Goal: Task Accomplishment & Management: Manage account settings

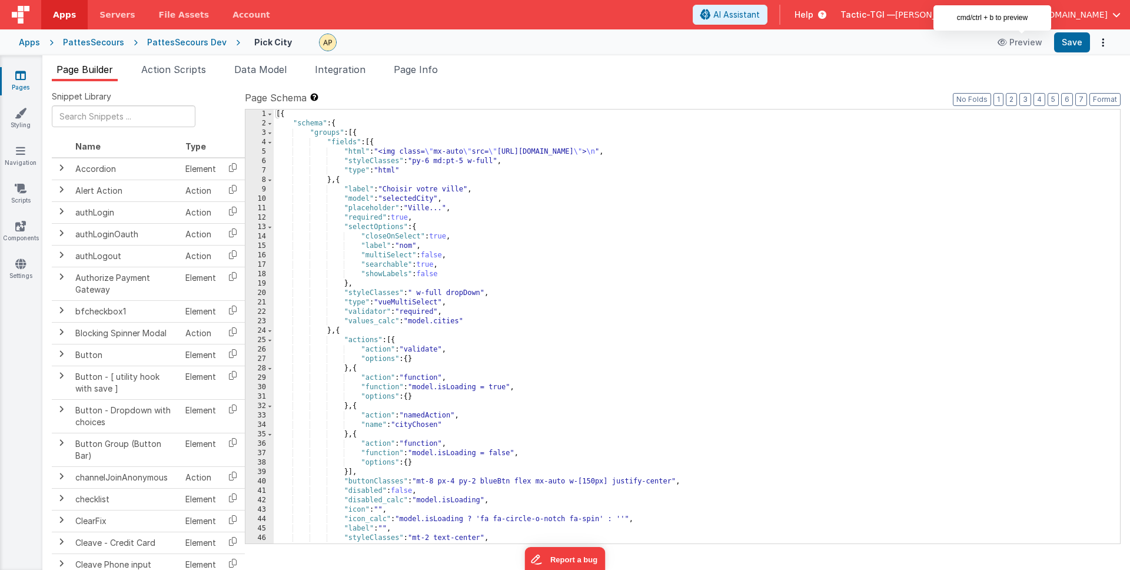
click at [71, 16] on span "Apps" at bounding box center [64, 15] width 23 height 12
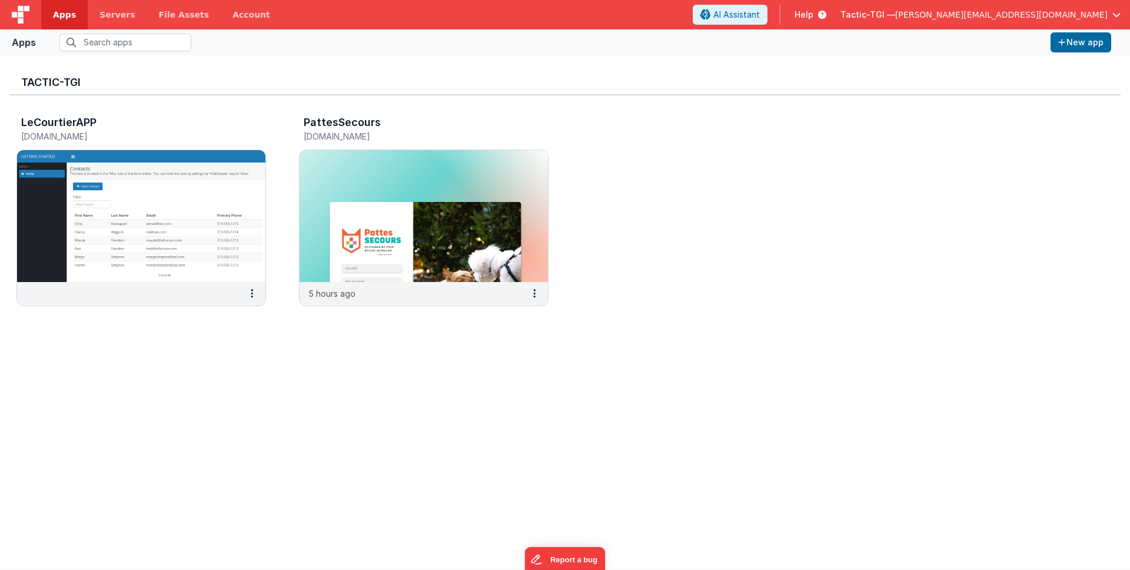
drag, startPoint x: 285, startPoint y: 184, endPoint x: 290, endPoint y: 188, distance: 6.3
click at [285, 184] on div "LeCourtierAPP [DOMAIN_NAME] PattesSecours [DOMAIN_NAME] 5 hours ago" at bounding box center [564, 214] width 1111 height 238
click at [358, 195] on img at bounding box center [424, 216] width 248 height 132
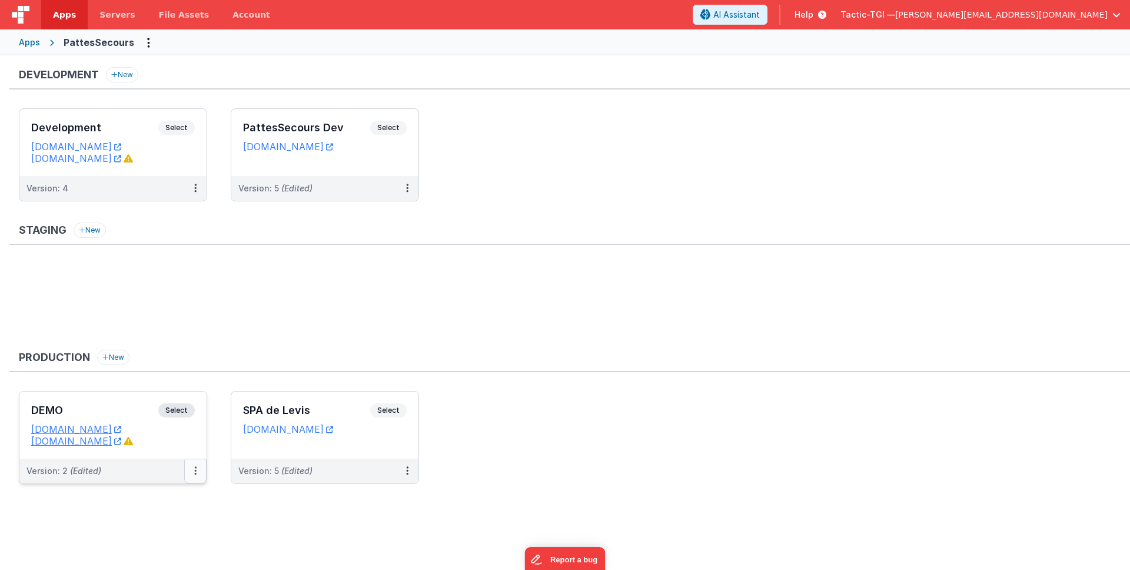
click at [192, 475] on button at bounding box center [195, 470] width 22 height 25
click at [143, 503] on link "Edit" at bounding box center [155, 497] width 104 height 21
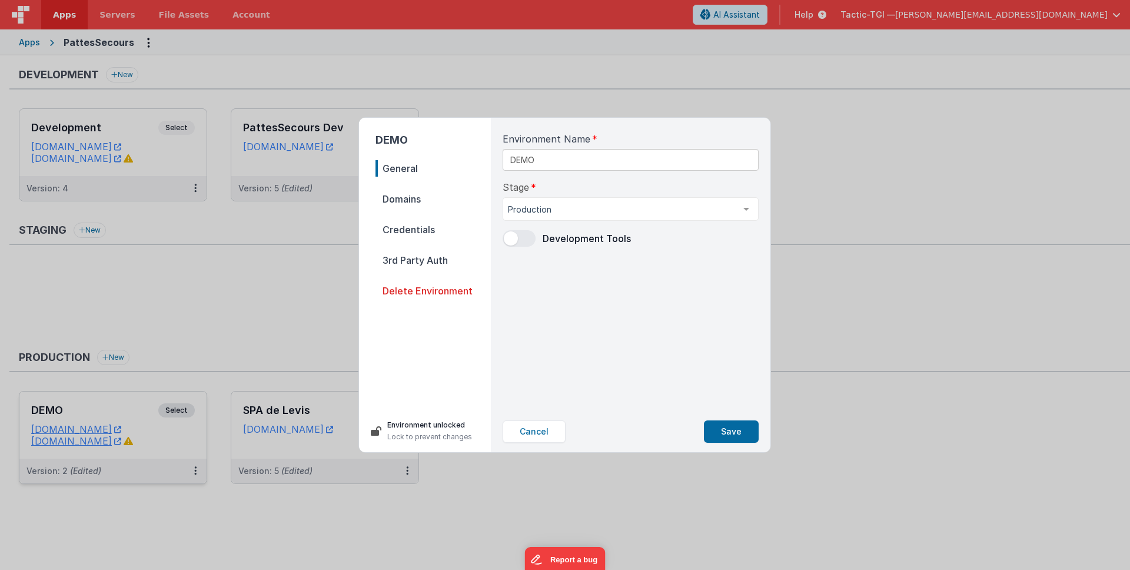
click at [413, 192] on span "Domains" at bounding box center [432, 199] width 115 height 16
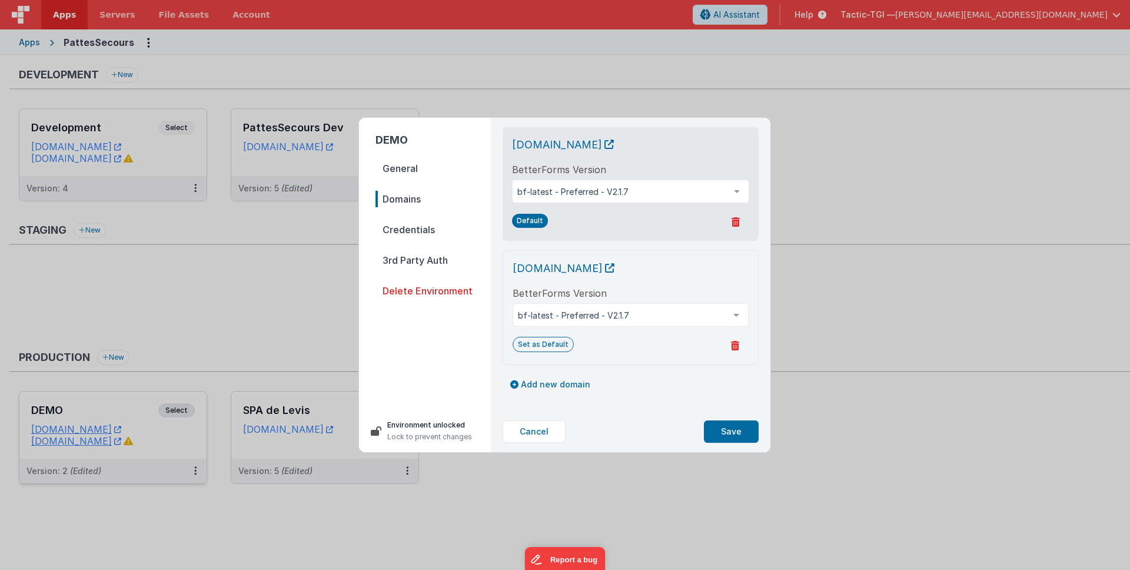
click at [409, 169] on span "General" at bounding box center [432, 168] width 115 height 16
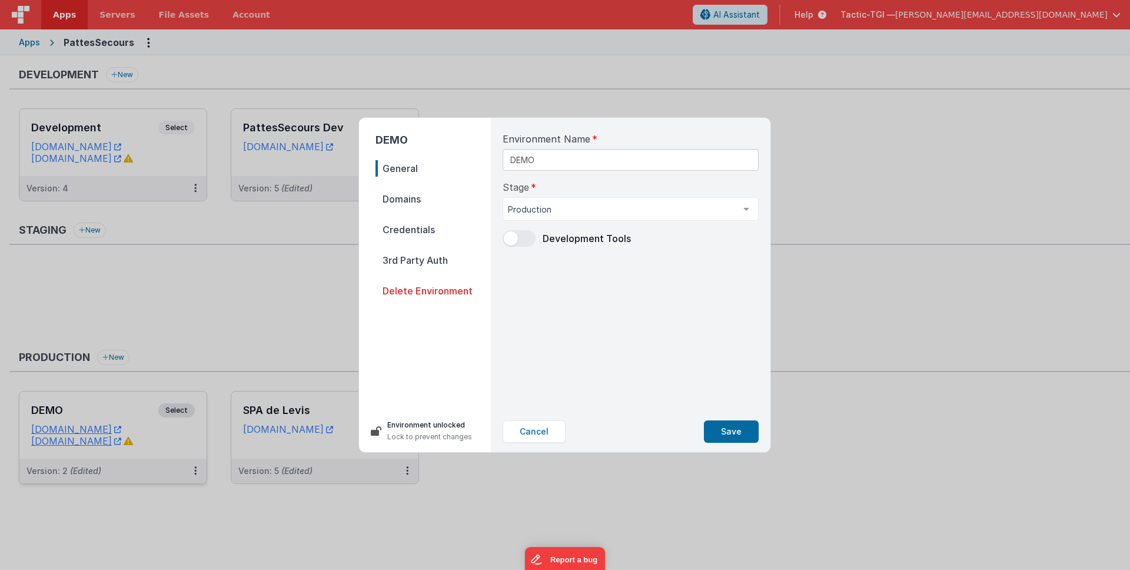
click at [421, 231] on span "Credentials" at bounding box center [432, 229] width 115 height 16
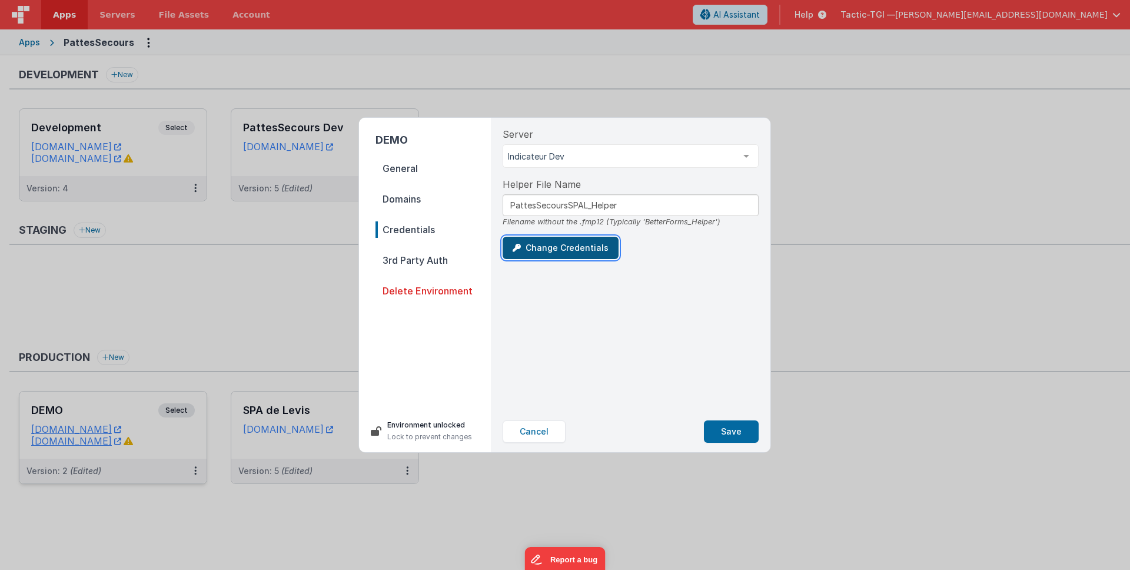
click at [582, 250] on button "Change Credentials" at bounding box center [561, 248] width 116 height 22
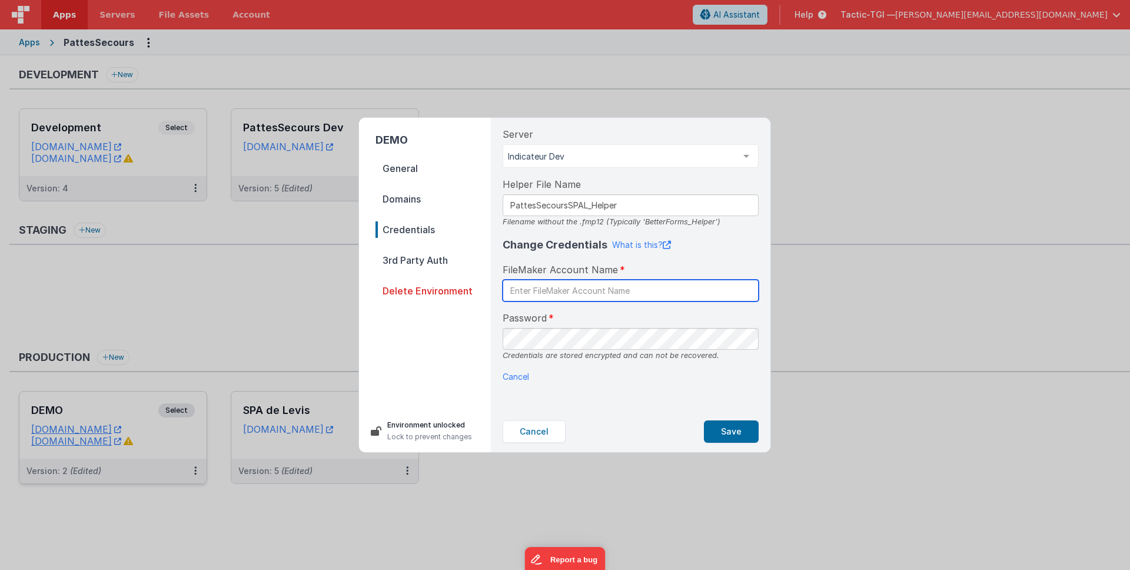
click at [652, 292] on input "text" at bounding box center [631, 291] width 256 height 22
type input "BetterForms"
click at [739, 378] on p "Cancel" at bounding box center [631, 376] width 256 height 12
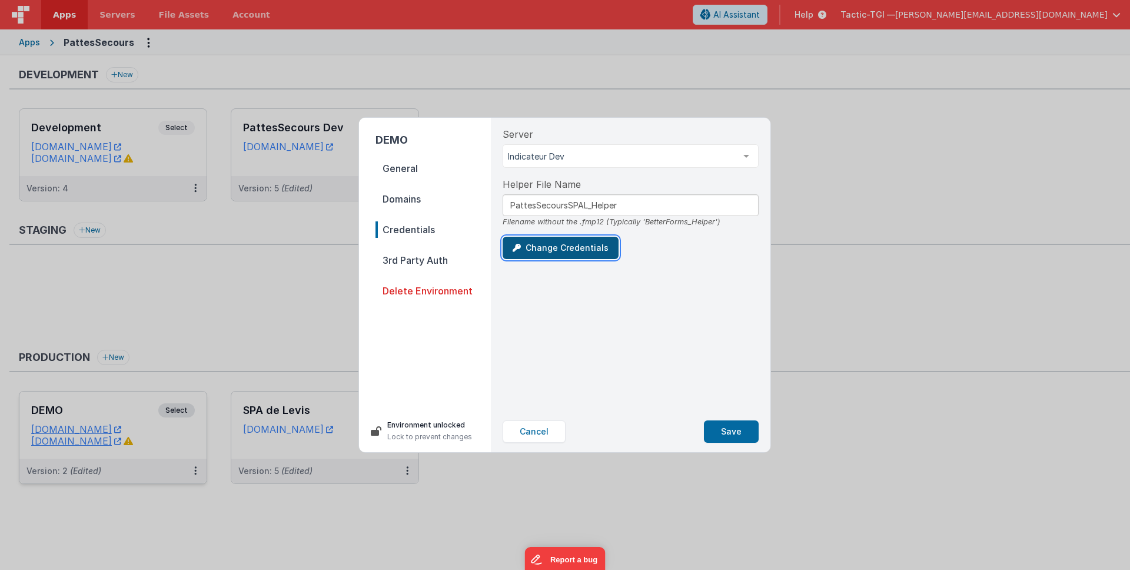
click at [597, 252] on button "Change Credentials" at bounding box center [561, 248] width 116 height 22
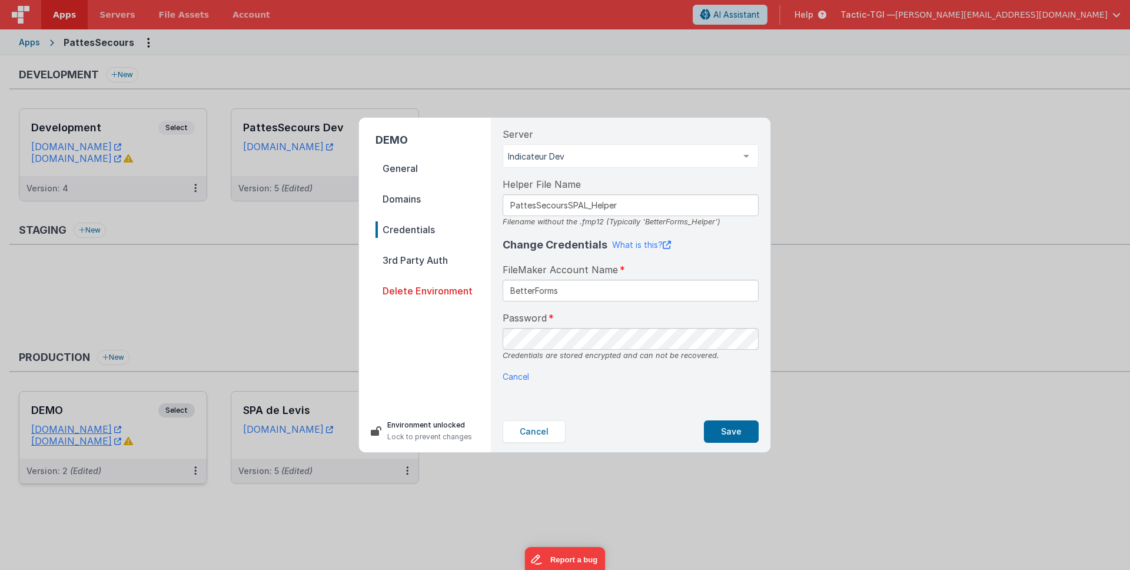
click at [606, 310] on div "Change Credentials What is this? FileMaker Account Name BetterForms Password Cr…" at bounding box center [631, 310] width 256 height 146
drag, startPoint x: 545, startPoint y: 436, endPoint x: 544, endPoint y: 442, distance: 5.9
click at [545, 436] on button "Cancel" at bounding box center [534, 431] width 63 height 22
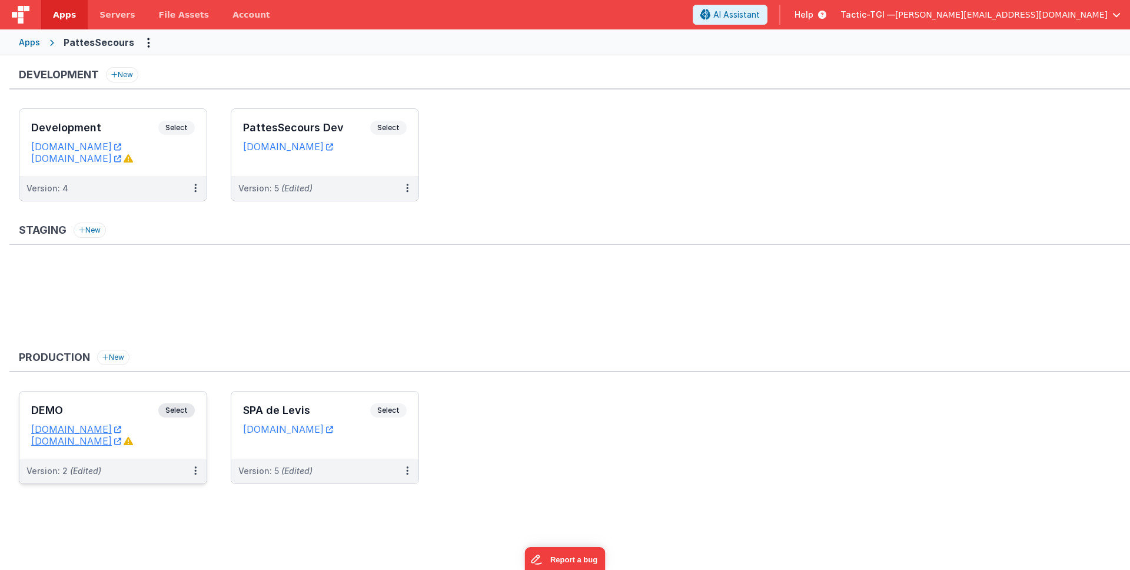
click at [53, 13] on span "Apps" at bounding box center [64, 15] width 23 height 12
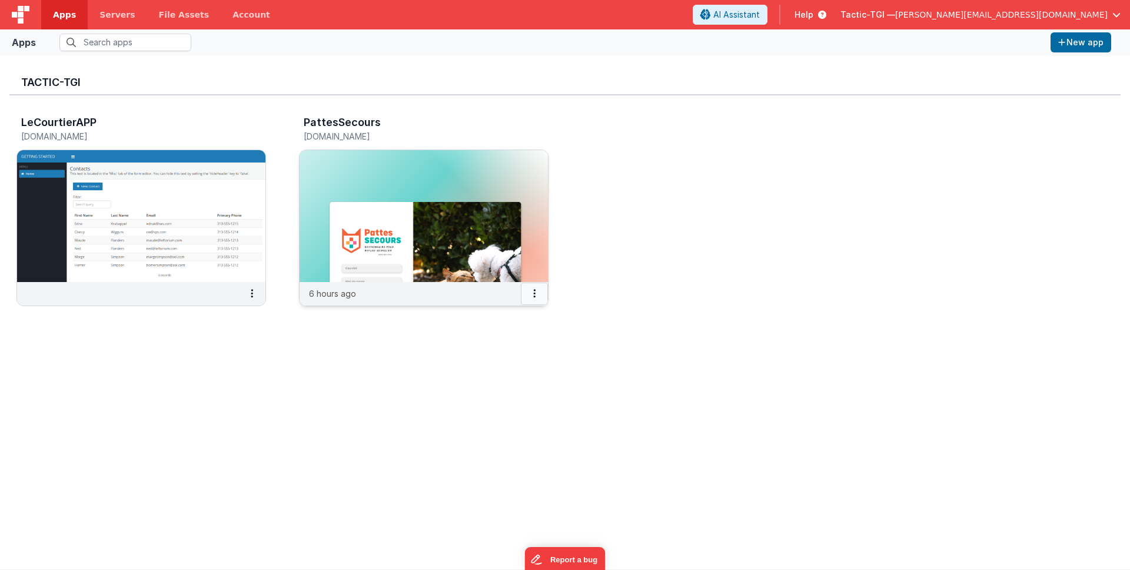
click at [529, 289] on button at bounding box center [534, 293] width 27 height 22
click at [512, 336] on link "Copy API Key" at bounding box center [507, 338] width 81 height 22
click at [542, 295] on button at bounding box center [534, 293] width 27 height 22
click at [200, 405] on div at bounding box center [565, 285] width 1130 height 570
click at [123, 200] on img at bounding box center [141, 216] width 248 height 132
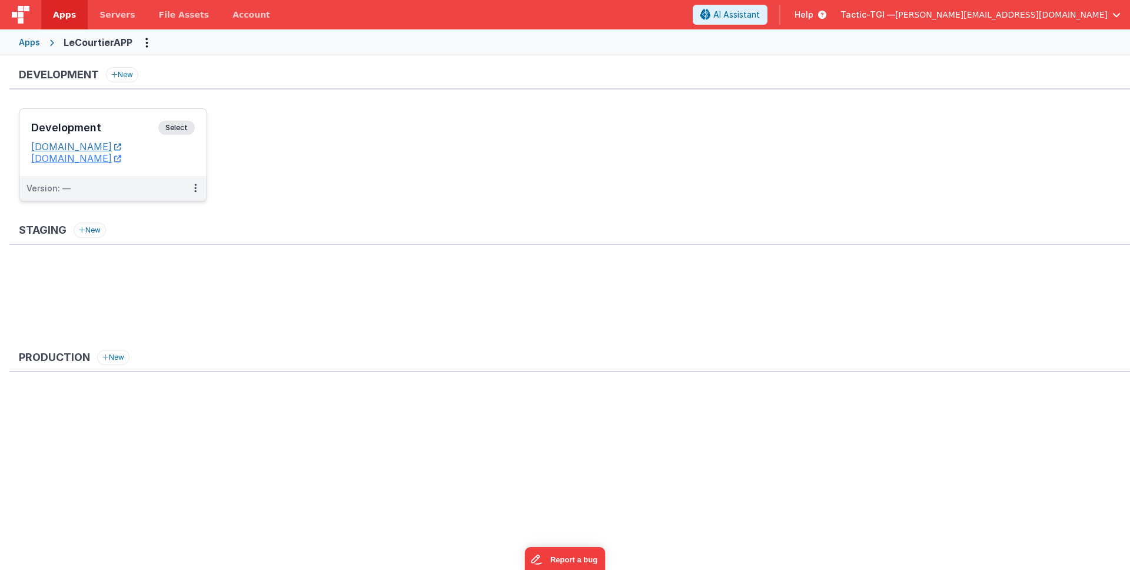
click at [72, 148] on link "[DOMAIN_NAME]" at bounding box center [76, 147] width 90 height 12
click at [72, 19] on span "Apps" at bounding box center [64, 15] width 23 height 12
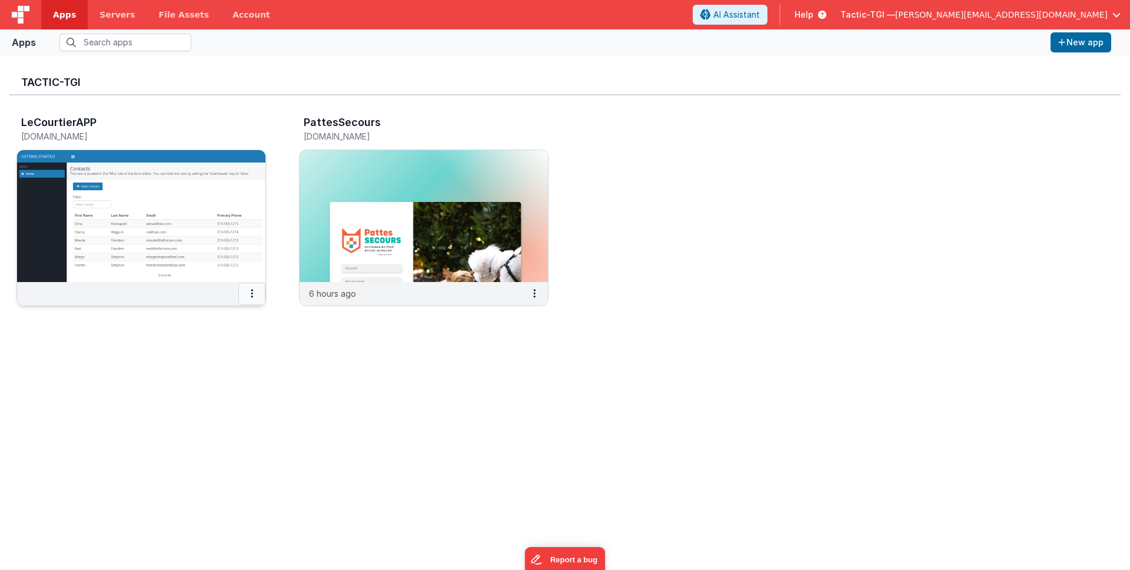
click at [257, 292] on button at bounding box center [251, 293] width 27 height 22
click at [215, 381] on link "Delete App" at bounding box center [225, 382] width 81 height 22
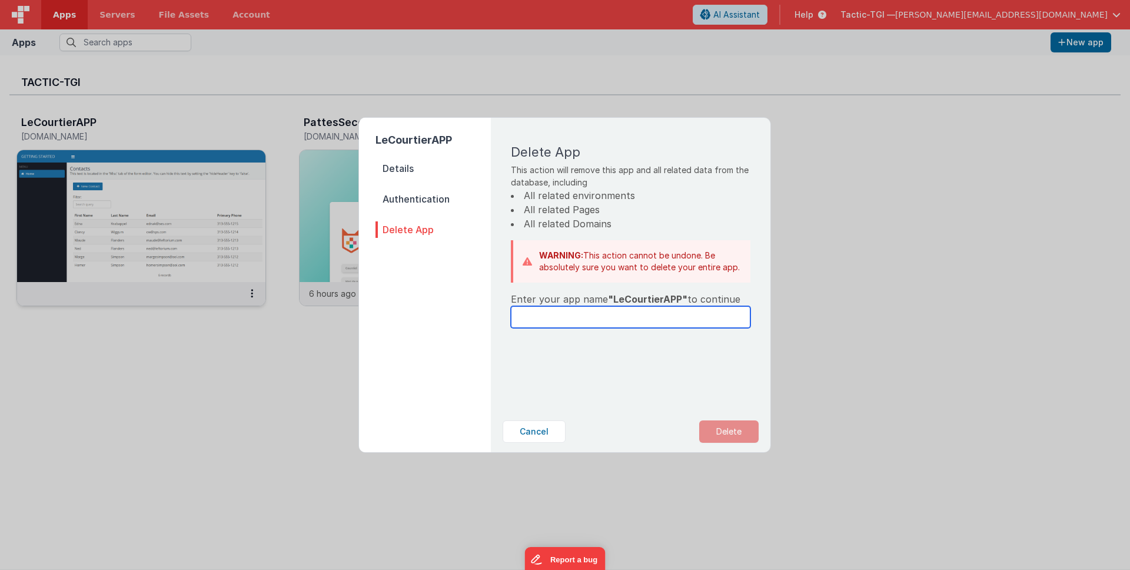
click at [611, 320] on input "text" at bounding box center [631, 317] width 240 height 22
type input "LeCourtierAPP"
click at [733, 433] on button "Delete" at bounding box center [728, 431] width 59 height 22
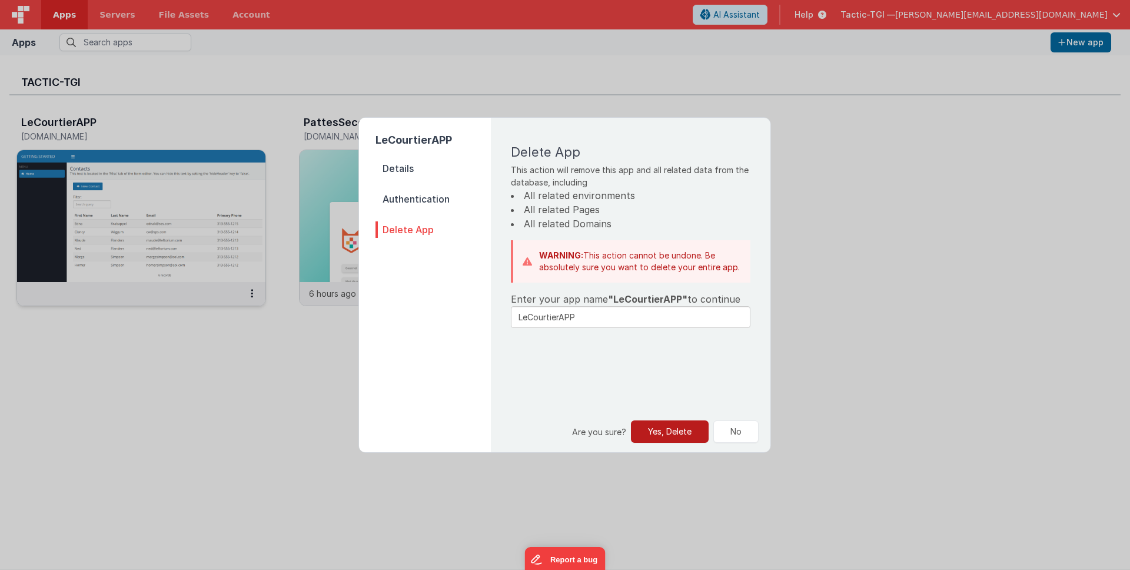
click at [685, 428] on button "Yes, Delete" at bounding box center [670, 431] width 78 height 22
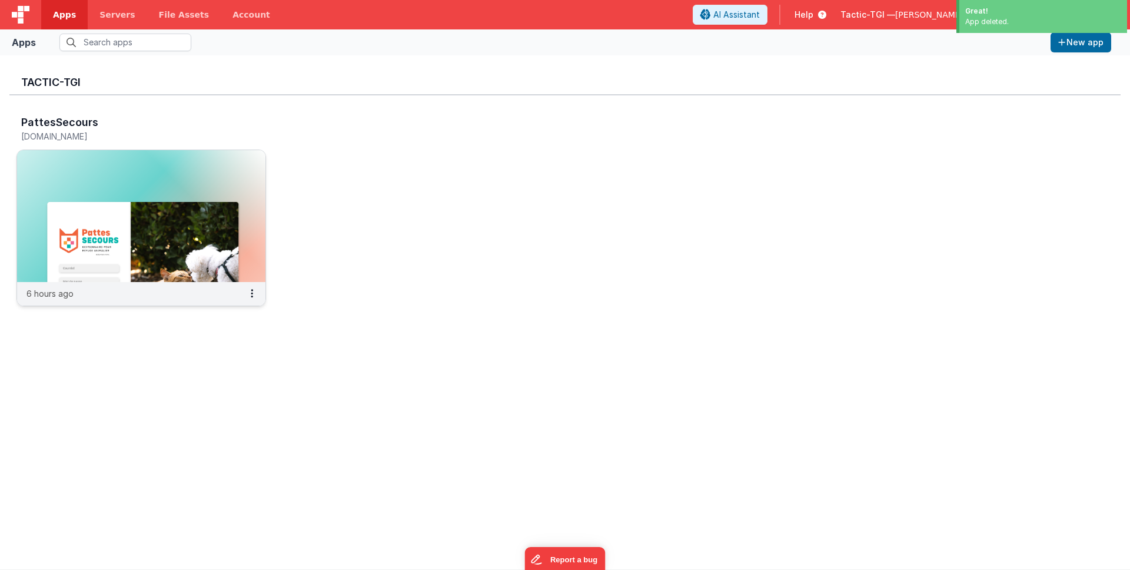
click at [218, 331] on div "PattesSecours [DOMAIN_NAME] 6 hours ago" at bounding box center [564, 214] width 1111 height 238
click at [198, 208] on img at bounding box center [141, 216] width 248 height 132
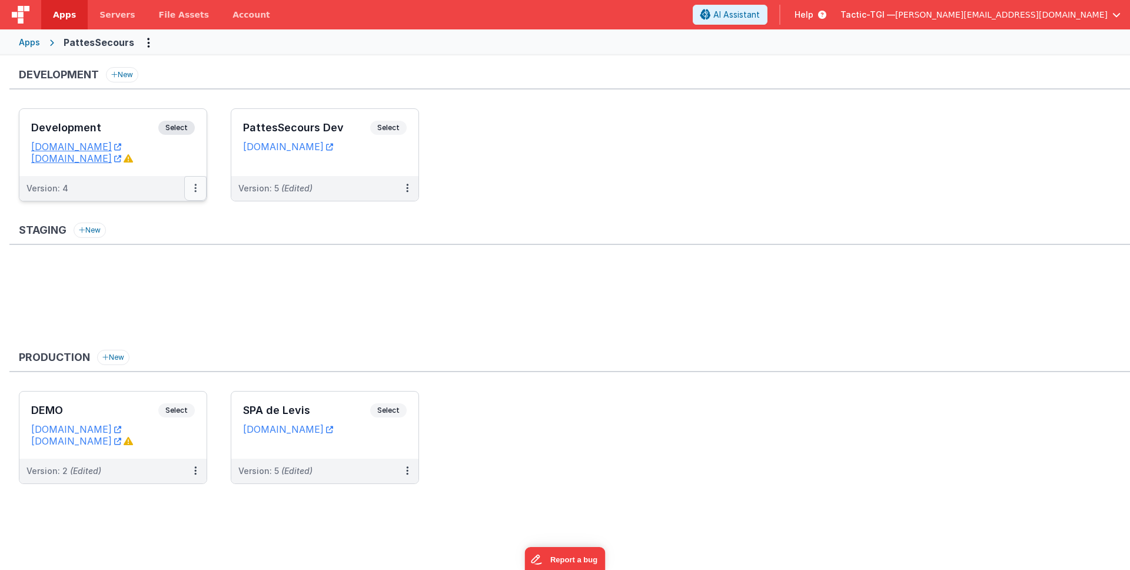
click at [194, 188] on icon at bounding box center [195, 188] width 2 height 1
click at [156, 213] on link "Edit" at bounding box center [155, 214] width 104 height 21
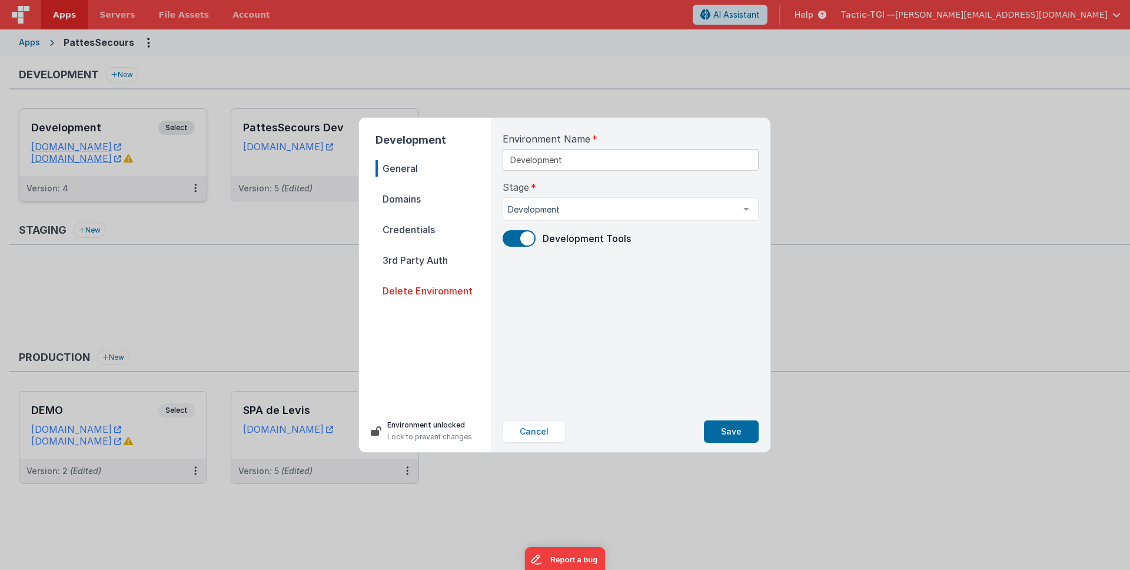
click at [443, 290] on span "Delete Environment" at bounding box center [432, 290] width 115 height 16
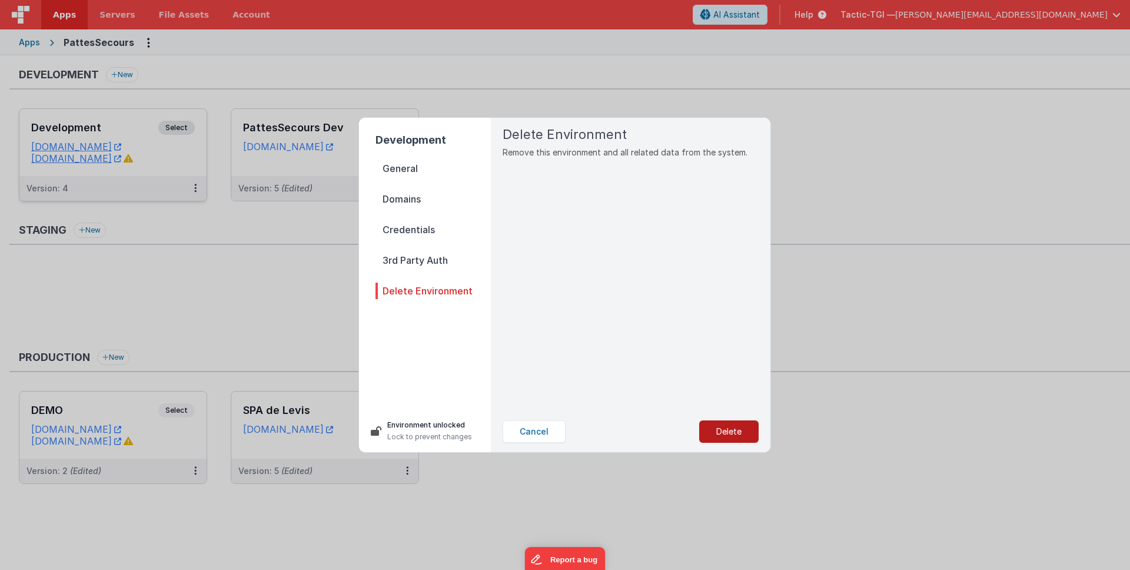
click at [733, 428] on button "Delete" at bounding box center [728, 431] width 59 height 22
click at [670, 431] on button "Yes, Delete" at bounding box center [670, 431] width 78 height 22
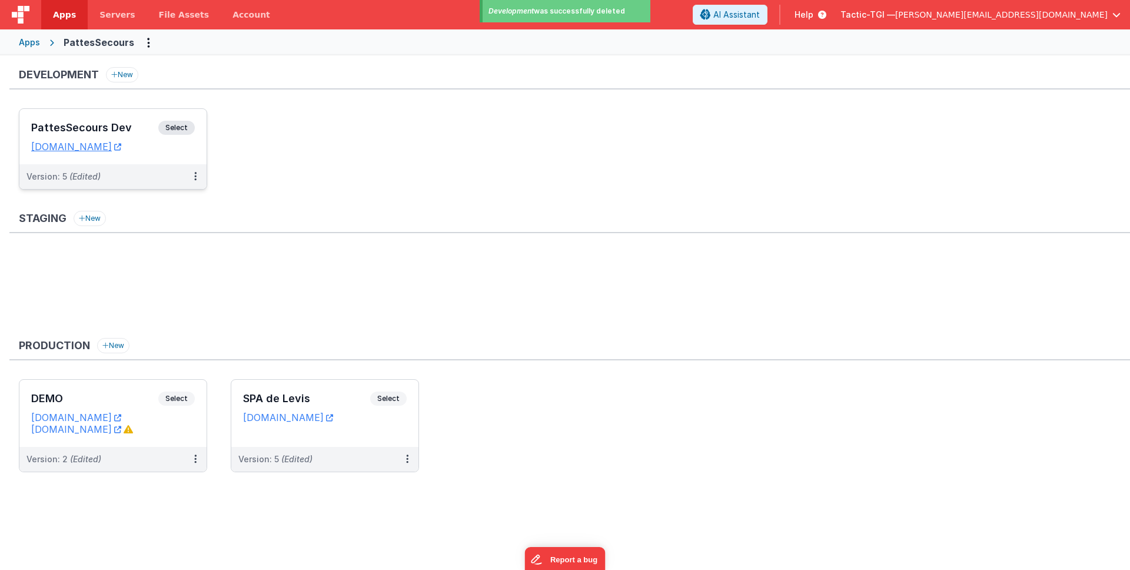
click at [327, 315] on ul at bounding box center [574, 290] width 1111 height 77
click at [221, 12] on link "Account" at bounding box center [251, 14] width 61 height 29
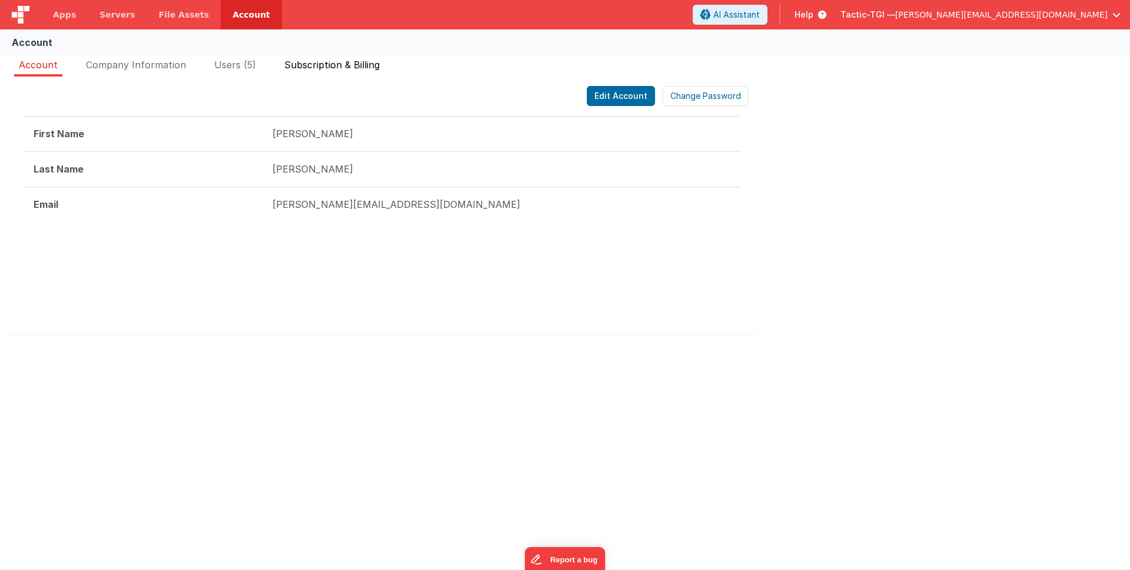
click at [330, 58] on li "Subscription & Billing" at bounding box center [332, 67] width 105 height 19
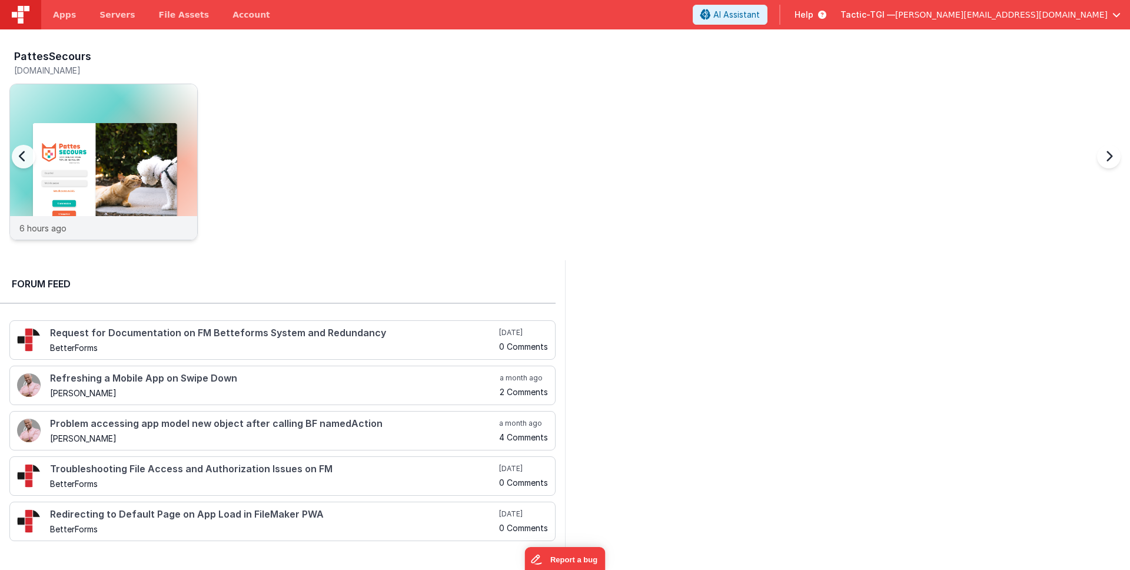
click at [161, 178] on img at bounding box center [103, 177] width 187 height 187
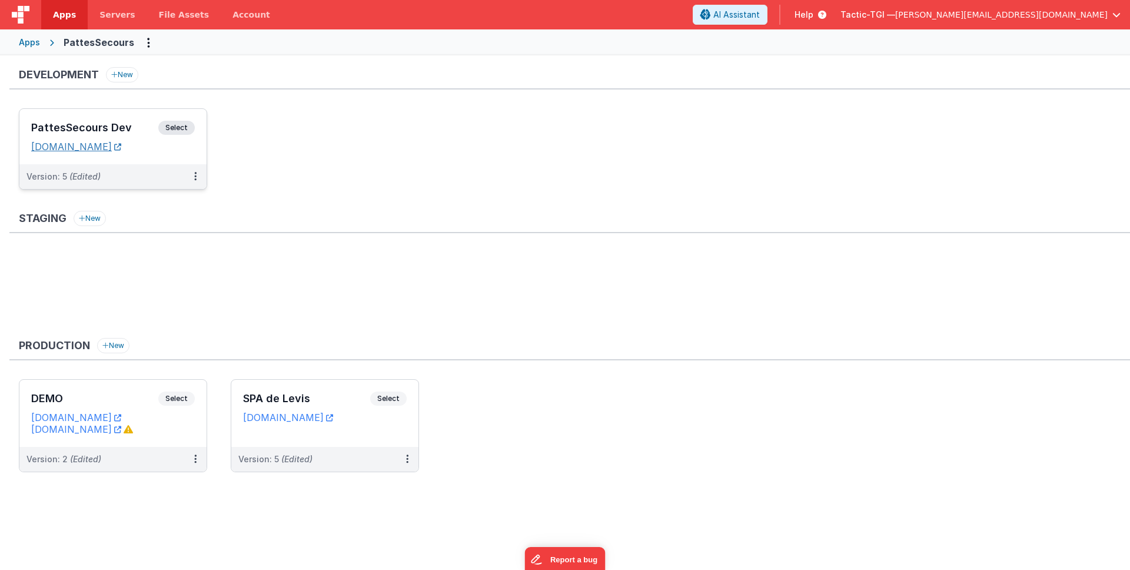
click at [121, 145] on link "[DOMAIN_NAME]" at bounding box center [76, 147] width 90 height 12
